Goal: Task Accomplishment & Management: Manage account settings

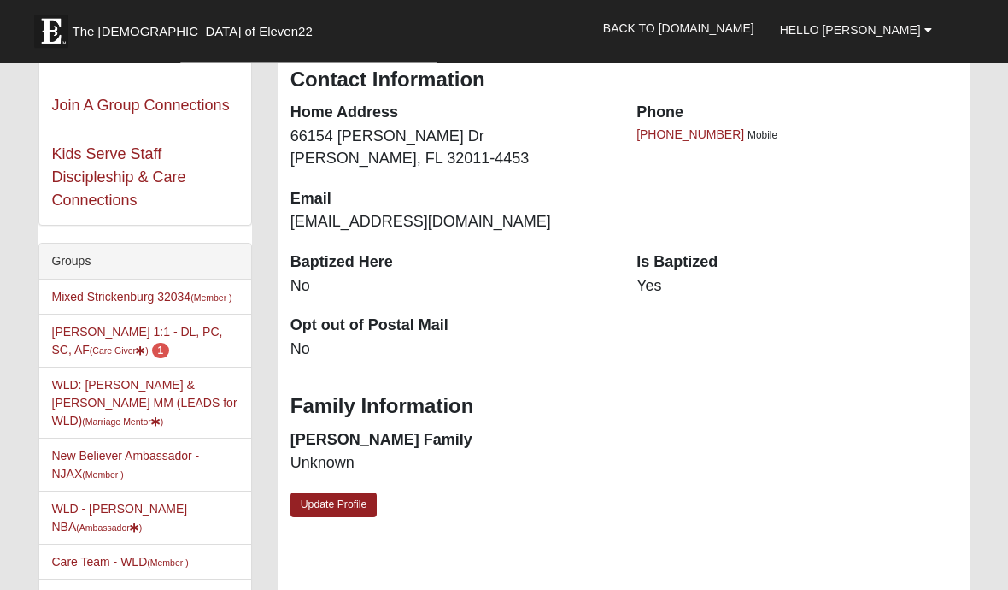
scroll to position [273, 0]
click at [92, 338] on link "Vicki Johnson 1:1 - DL, PC, SC, AF (Care Giver ) 1" at bounding box center [137, 341] width 171 height 32
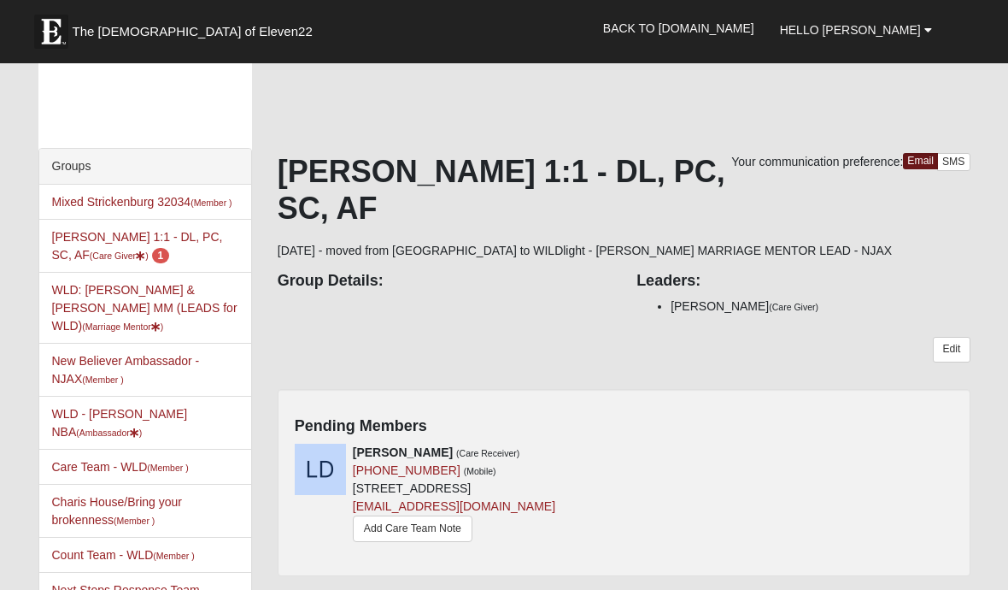
scroll to position [17, 0]
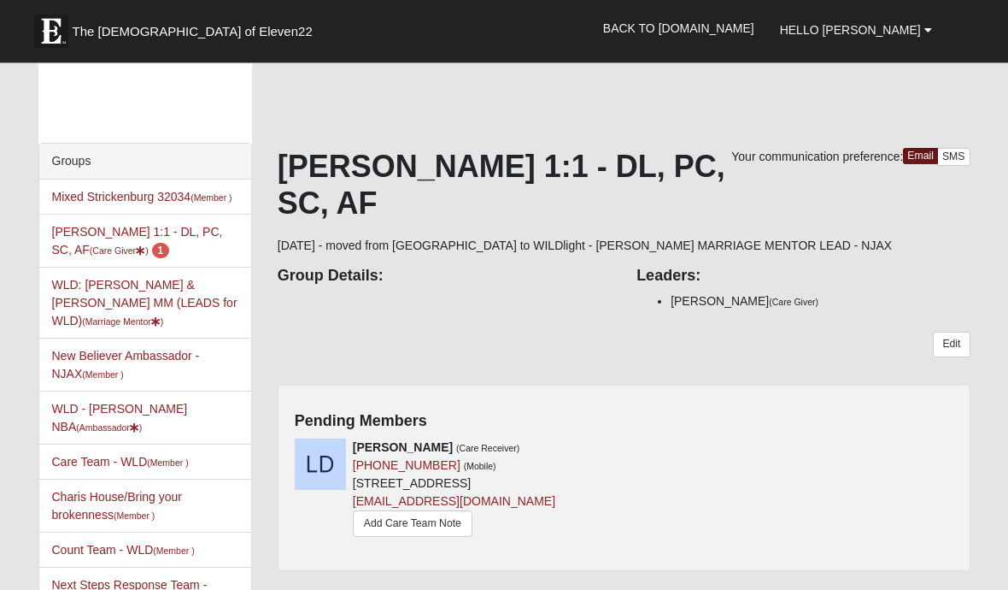
click at [512, 420] on h4 "Pending Members" at bounding box center [624, 422] width 659 height 19
click at [604, 435] on div "Pending Members Lea Demetrulias (Care Receiver) (904) 226-8175 (Mobile) 85294 T…" at bounding box center [624, 478] width 693 height 187
click at [812, 433] on div "Pending Members Lea Demetrulias (Care Receiver) (904) 226-8175 (Mobile) 85294 T…" at bounding box center [624, 478] width 693 height 187
click at [935, 420] on h4 "Pending Members" at bounding box center [624, 422] width 659 height 19
click at [466, 422] on h4 "Pending Members" at bounding box center [624, 422] width 659 height 19
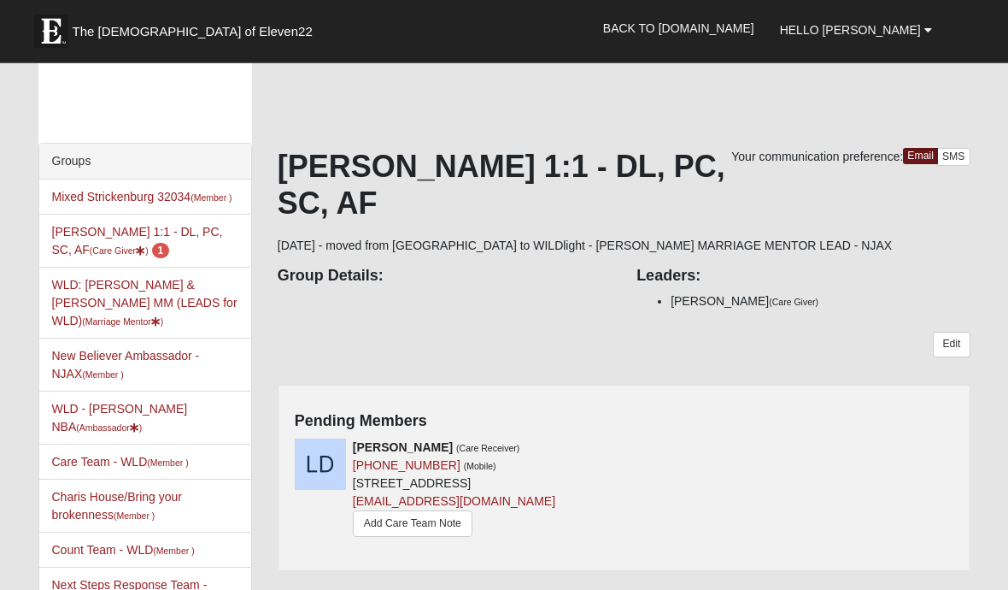
scroll to position [18, 0]
click at [615, 446] on icon at bounding box center [618, 447] width 12 height 12
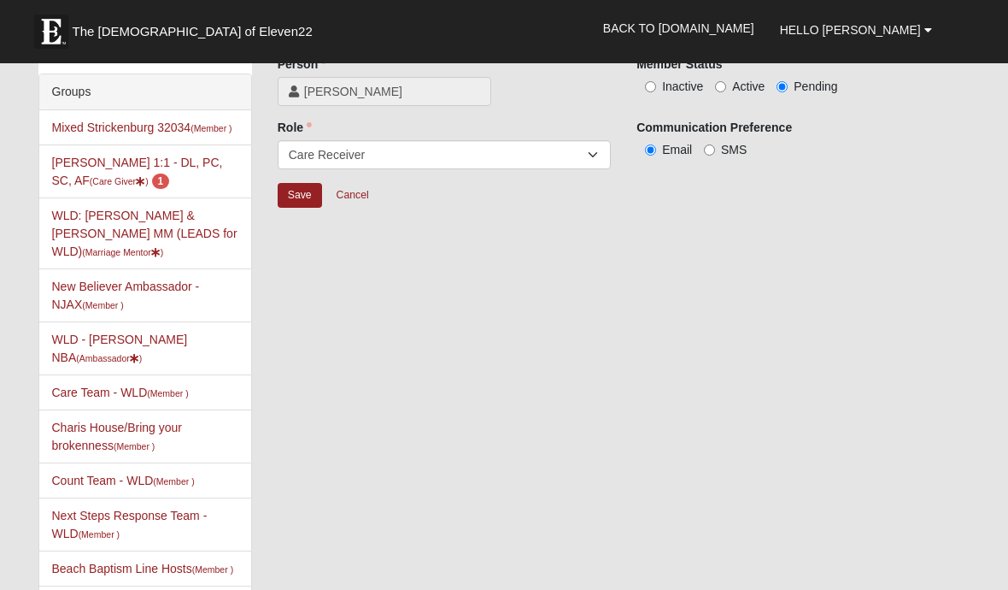
scroll to position [92, 0]
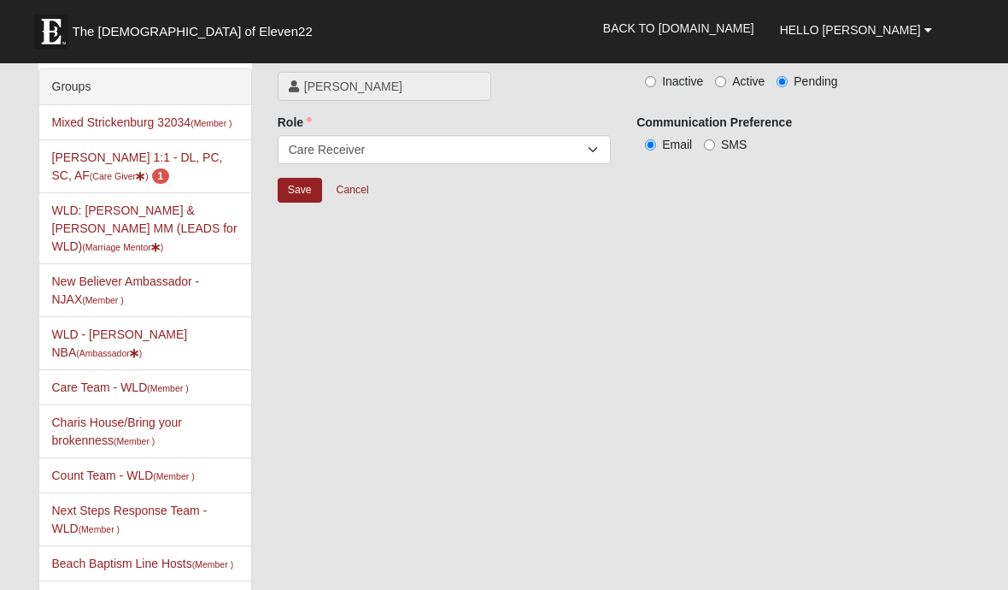
click at [725, 84] on input "Active" at bounding box center [720, 81] width 11 height 11
radio input "true"
click at [291, 199] on input "Save" at bounding box center [300, 190] width 44 height 25
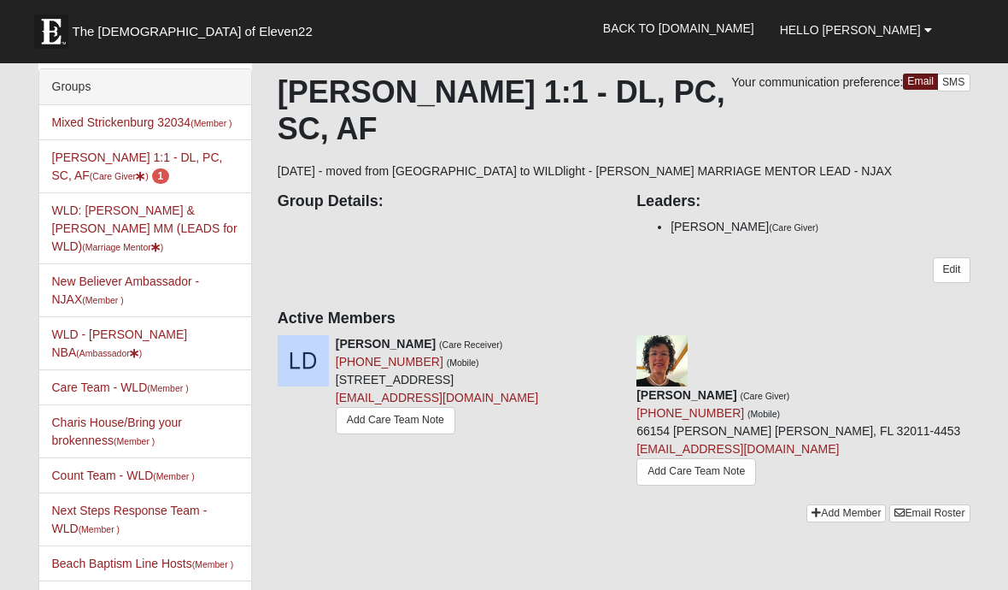
click at [386, 412] on link "Add Care Team Note" at bounding box center [396, 420] width 120 height 26
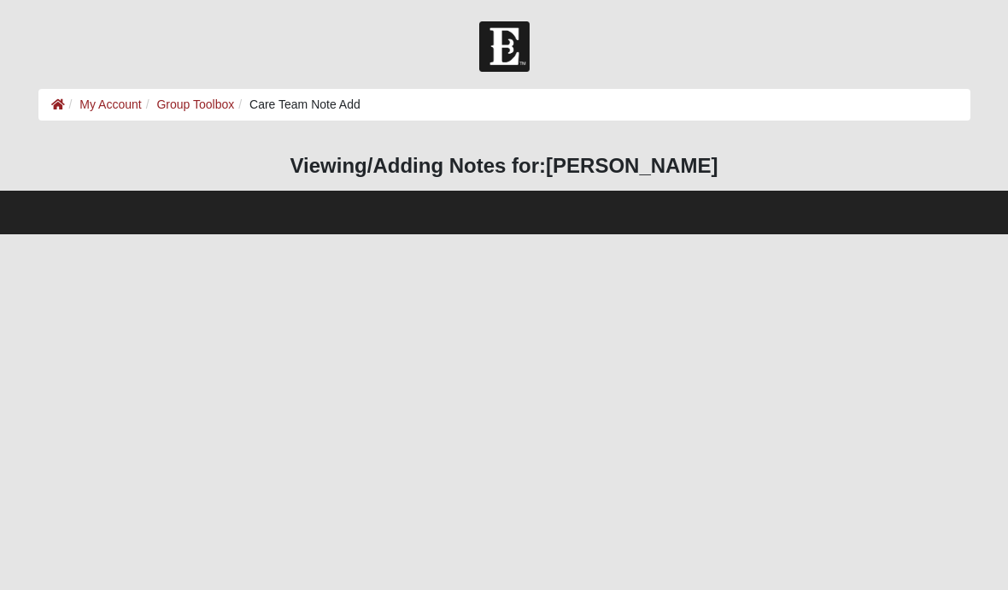
click at [310, 114] on ol "My Account Group Toolbox Care Team Note Add" at bounding box center [504, 105] width 932 height 32
click at [192, 109] on link "Group Toolbox" at bounding box center [195, 104] width 78 height 14
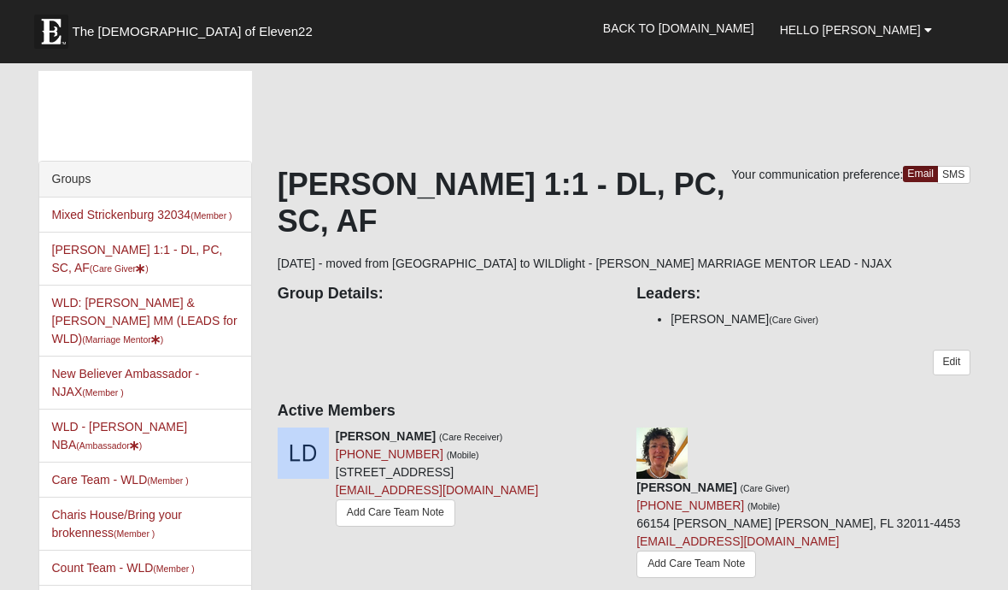
click at [401, 504] on link "Add Care Team Note" at bounding box center [396, 512] width 120 height 26
click at [602, 437] on div "[PERSON_NAME] (Care Receiver) [PHONE_NUMBER] (Mobile) [STREET_ADDRESS] [EMAIL_A…" at bounding box center [444, 478] width 359 height 103
click at [613, 430] on icon at bounding box center [618, 436] width 12 height 12
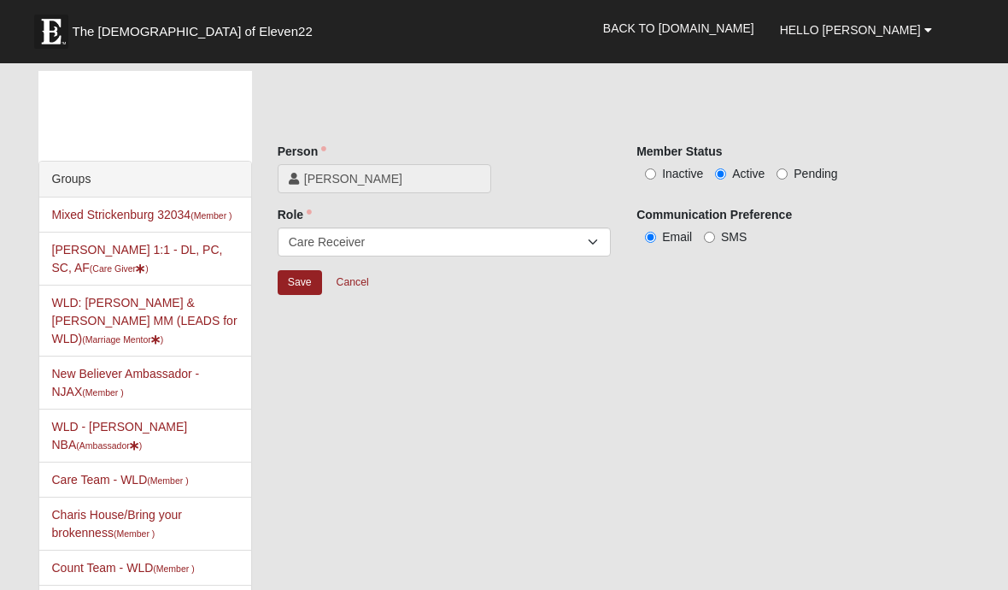
click at [292, 290] on input "Save" at bounding box center [300, 282] width 44 height 25
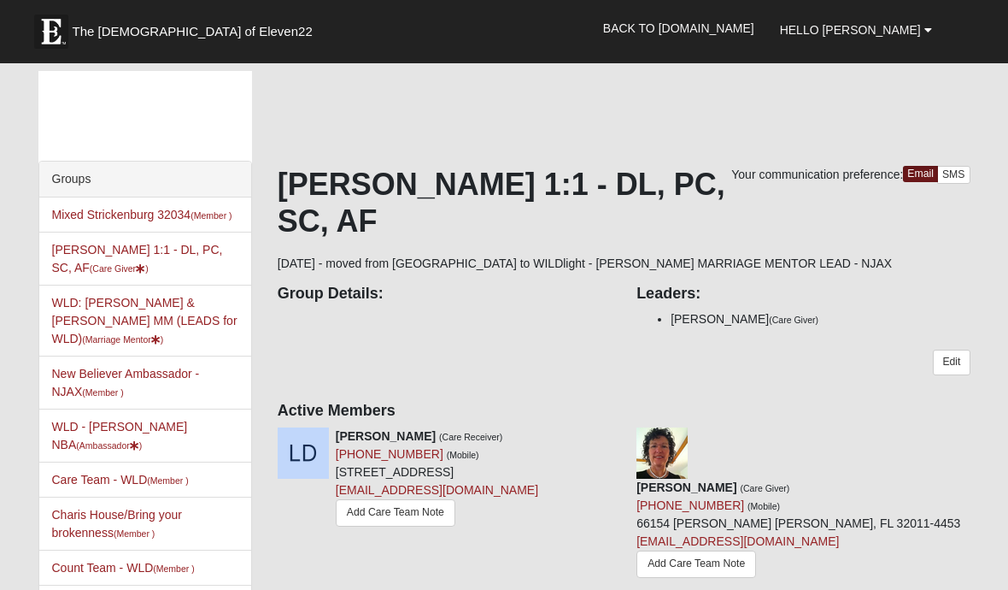
click at [367, 508] on link "Add Care Team Note" at bounding box center [396, 512] width 120 height 26
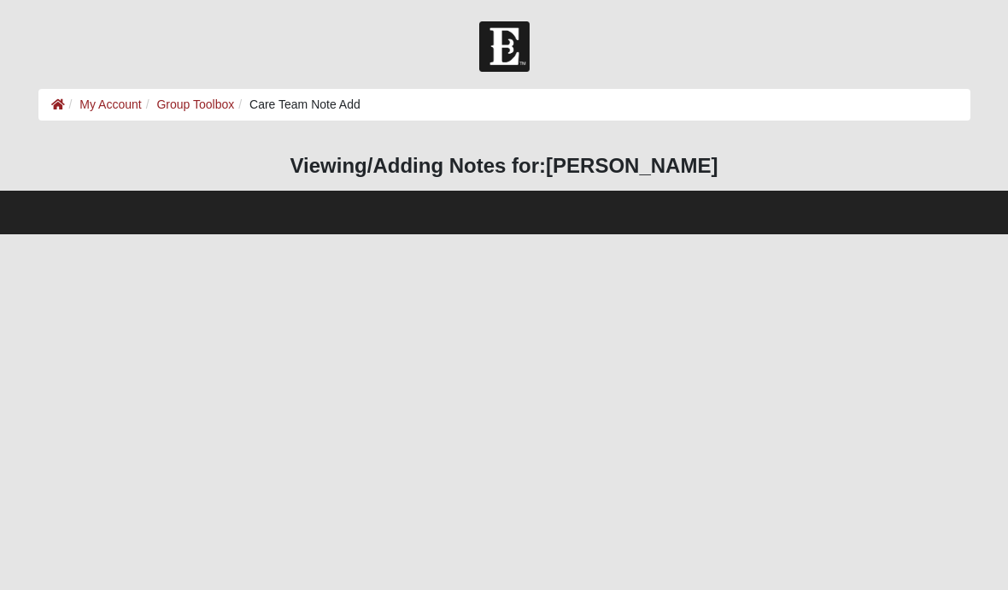
click at [238, 234] on html "Hello [PERSON_NAME] My Account Log Out Care Team Note Add My Account Group Tool…" at bounding box center [504, 117] width 1008 height 234
click at [256, 234] on html "Hello [PERSON_NAME] My Account Log Out Care Team Note Add My Account Group Tool…" at bounding box center [504, 117] width 1008 height 234
click at [391, 172] on h3 "Viewing/Adding Notes for: Lea Demetrulias" at bounding box center [504, 166] width 932 height 25
click at [294, 234] on html "Hello [PERSON_NAME] My Account Log Out Care Team Note Add My Account Group Tool…" at bounding box center [504, 117] width 1008 height 234
click at [143, 234] on html "Hello [PERSON_NAME] My Account Log Out Care Team Note Add My Account Group Tool…" at bounding box center [504, 117] width 1008 height 234
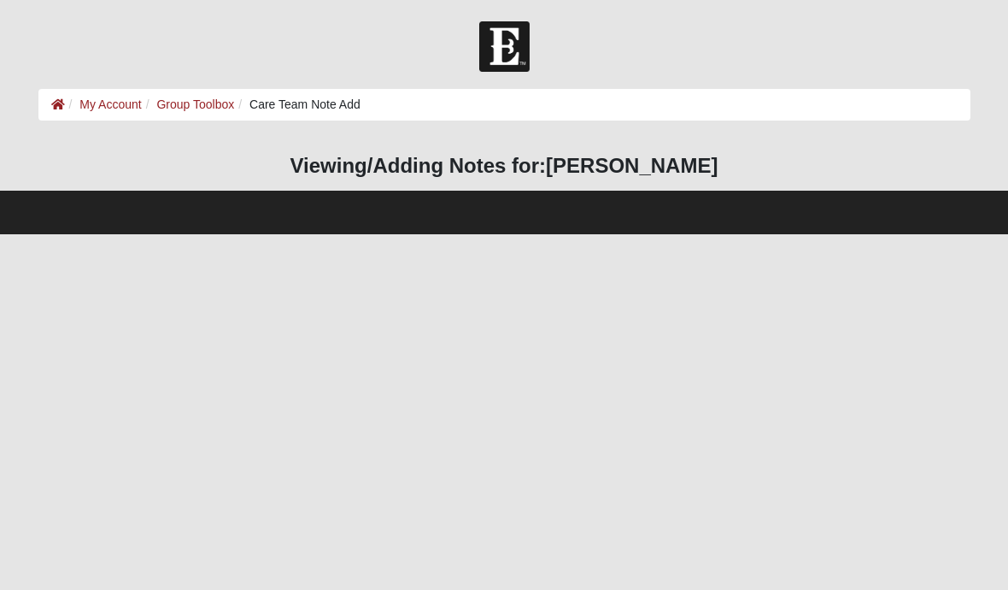
click at [161, 234] on html "Hello [PERSON_NAME] My Account Log Out Care Team Note Add My Account Group Tool…" at bounding box center [504, 117] width 1008 height 234
click at [110, 108] on link "My Account" at bounding box center [110, 104] width 62 height 14
click at [196, 109] on link "Group Toolbox" at bounding box center [195, 104] width 78 height 14
click at [285, 234] on html "Hello [PERSON_NAME] My Account Log Out Care Team Note Add My Account Group Tool…" at bounding box center [504, 117] width 1008 height 234
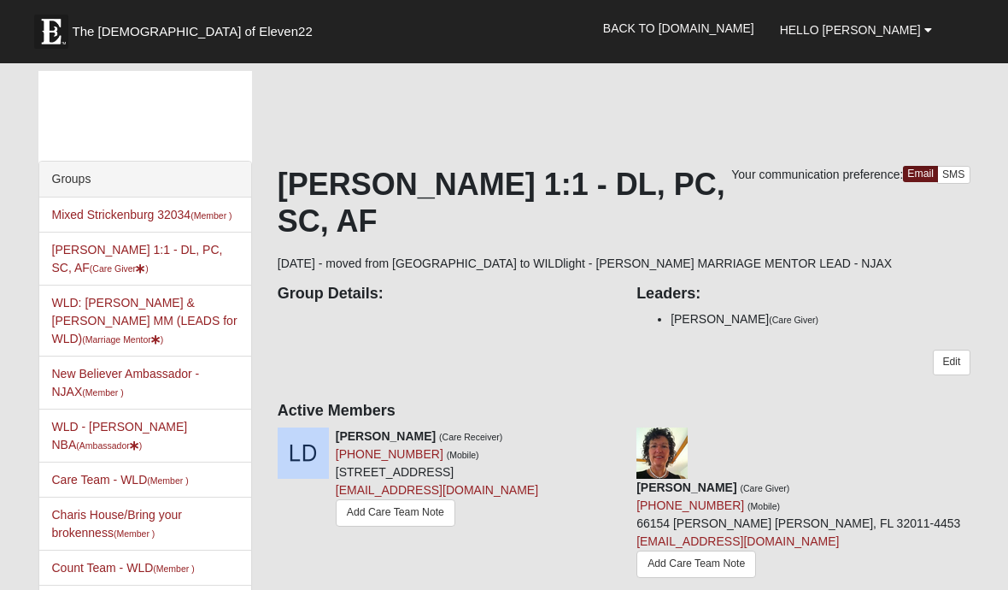
click at [411, 504] on link "Add Care Team Note" at bounding box center [396, 512] width 120 height 26
click at [404, 517] on link "Add Care Team Note" at bounding box center [396, 512] width 120 height 26
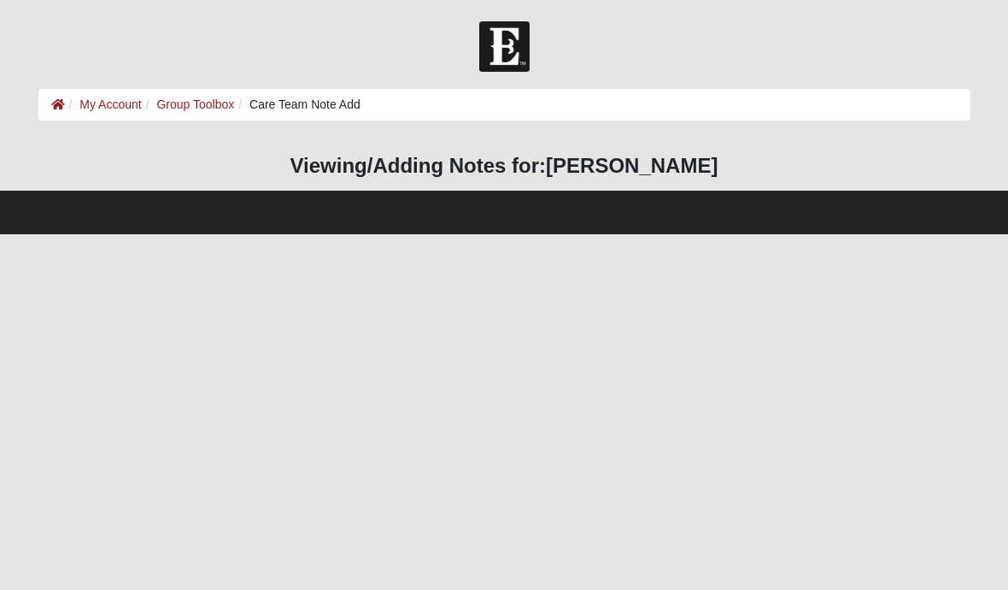
click at [250, 234] on html "Hello [PERSON_NAME] My Account Log Out Care Team Note Add My Account Group Tool…" at bounding box center [504, 117] width 1008 height 234
click at [690, 234] on html "Hello [PERSON_NAME] My Account Log Out Care Team Note Add My Account Group Tool…" at bounding box center [504, 117] width 1008 height 234
click at [496, 234] on html "Hello [PERSON_NAME] My Account Log Out Care Team Note Add My Account Group Tool…" at bounding box center [504, 117] width 1008 height 234
click at [510, 234] on html "Hello [PERSON_NAME] My Account Log Out Care Team Note Add My Account Group Tool…" at bounding box center [504, 117] width 1008 height 234
